Goal: Task Accomplishment & Management: Manage account settings

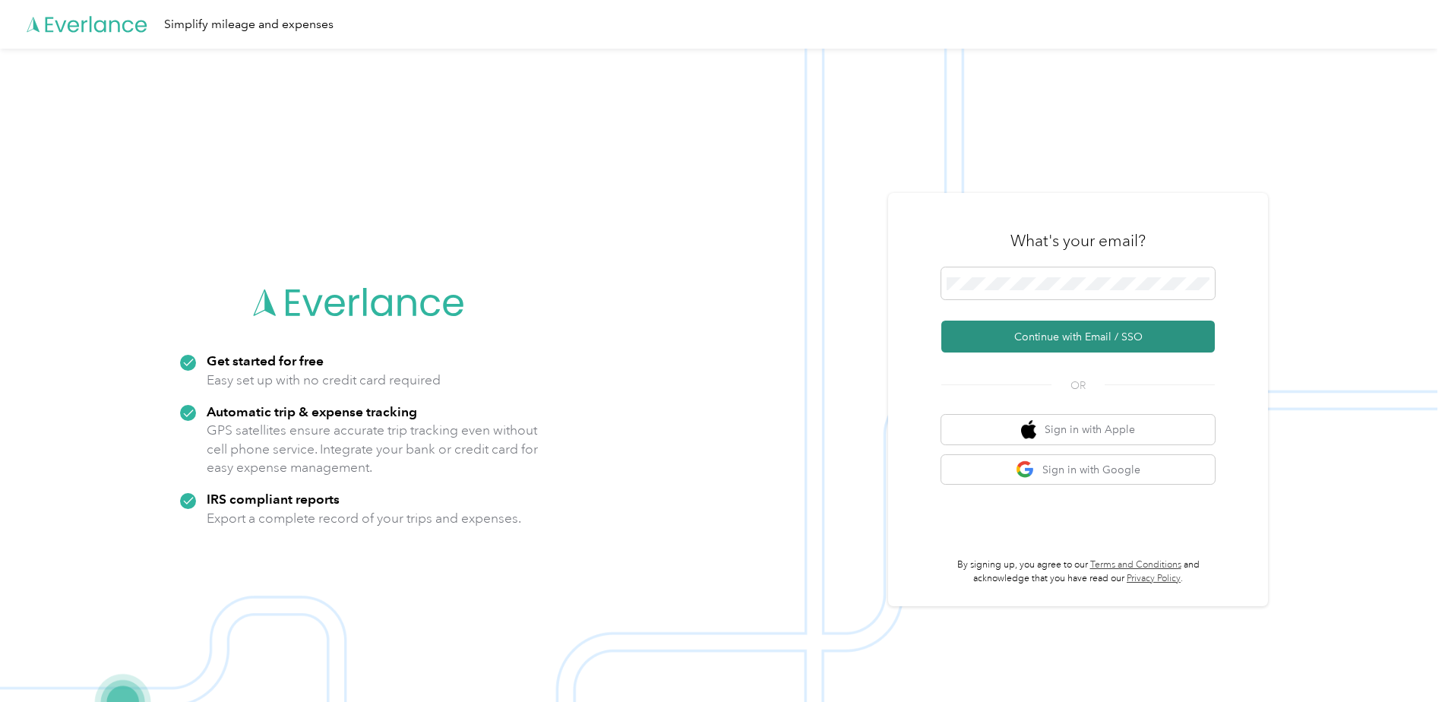
click at [1047, 330] on button "Continue with Email / SSO" at bounding box center [1077, 337] width 273 height 32
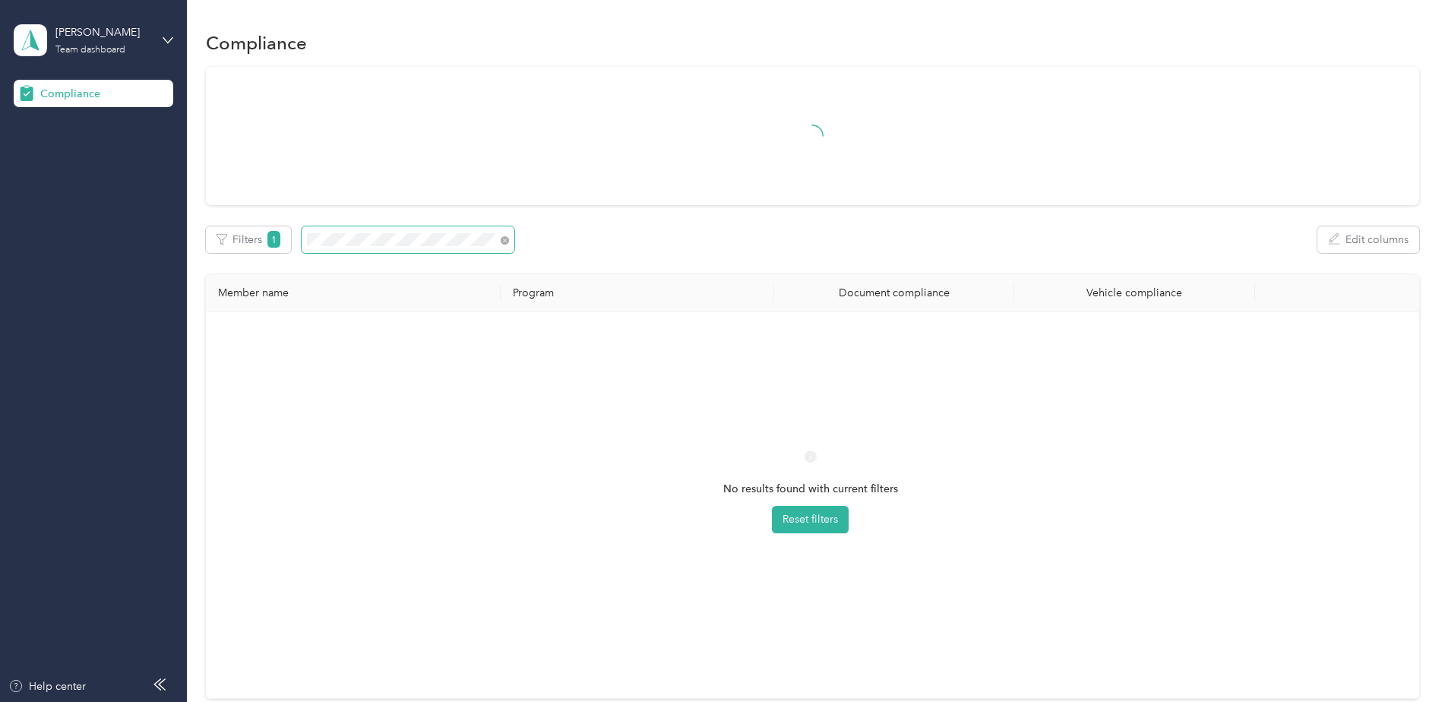
click at [300, 238] on div "Filters 1 Edit columns" at bounding box center [812, 239] width 1213 height 27
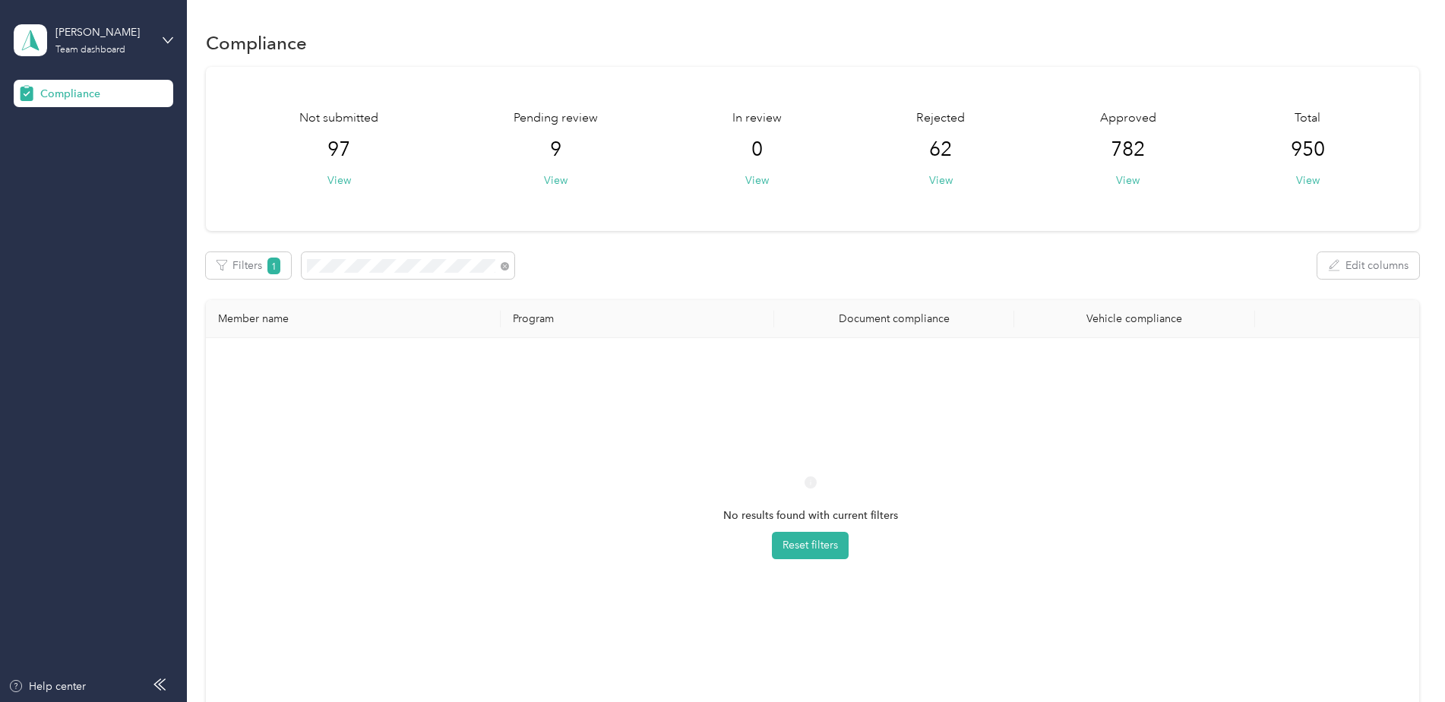
drag, startPoint x: 165, startPoint y: 37, endPoint x: 301, endPoint y: 247, distance: 249.9
click at [301, 247] on section "[PERSON_NAME] Team dashboard Compliance Help center Compliance Not submitted 97…" at bounding box center [718, 351] width 1437 height 702
click at [327, 273] on span at bounding box center [408, 265] width 213 height 27
click at [166, 35] on icon at bounding box center [168, 40] width 11 height 11
click at [86, 169] on div "You’re signed in as [EMAIL_ADDRESS][PERSON_NAME][DOMAIN_NAME] Team dashboard Lo…" at bounding box center [217, 123] width 406 height 121
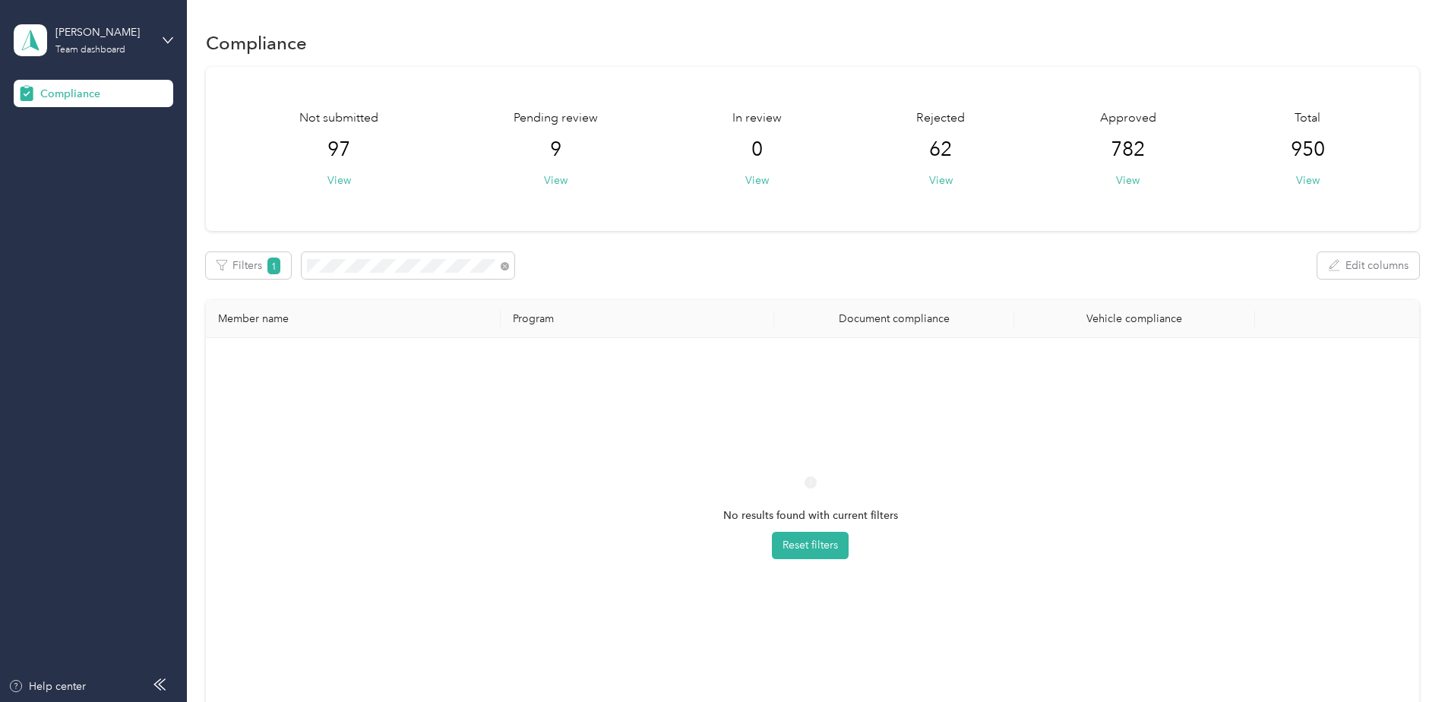
click at [162, 36] on div "[PERSON_NAME] Team dashboard" at bounding box center [94, 40] width 160 height 53
click at [84, 157] on div "Log out" at bounding box center [56, 159] width 58 height 16
